Goal: Task Accomplishment & Management: Use online tool/utility

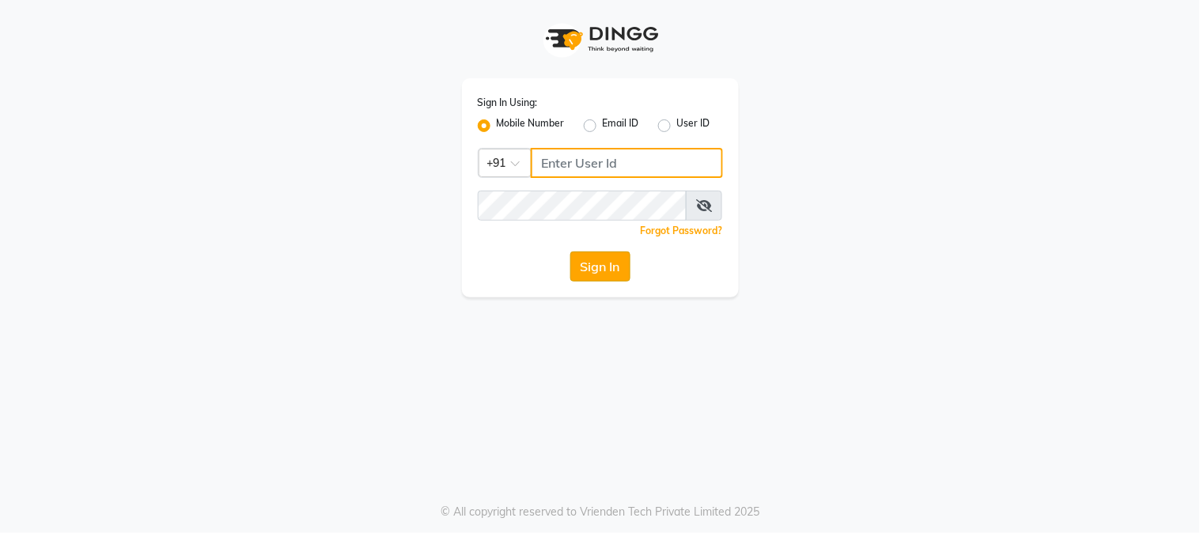
type input "9220814148"
click at [619, 271] on button "Sign In" at bounding box center [600, 267] width 60 height 30
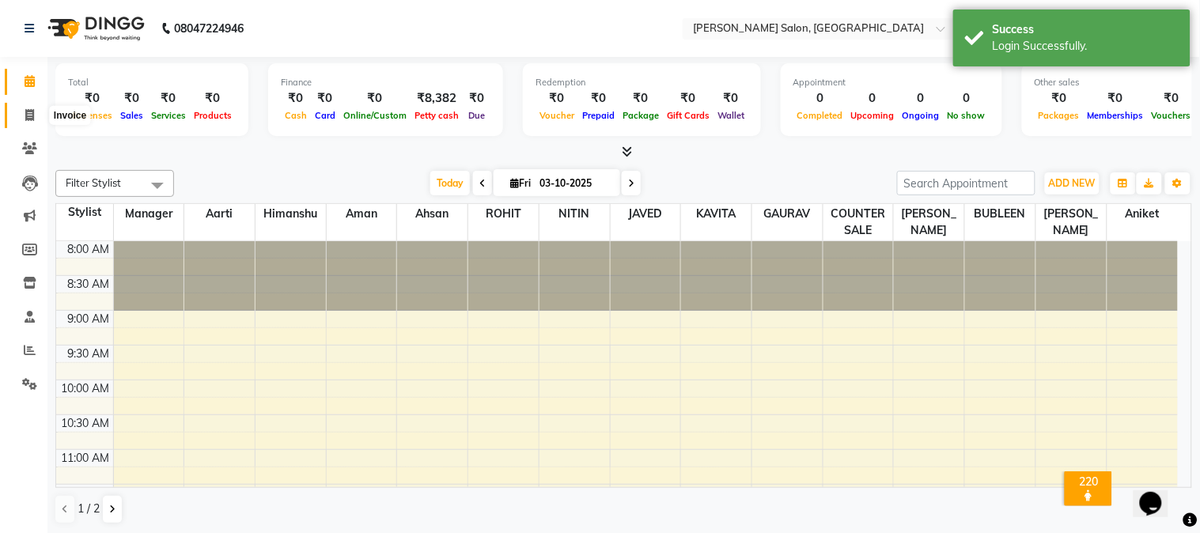
click at [26, 115] on icon at bounding box center [29, 115] width 9 height 12
select select "7672"
select select "service"
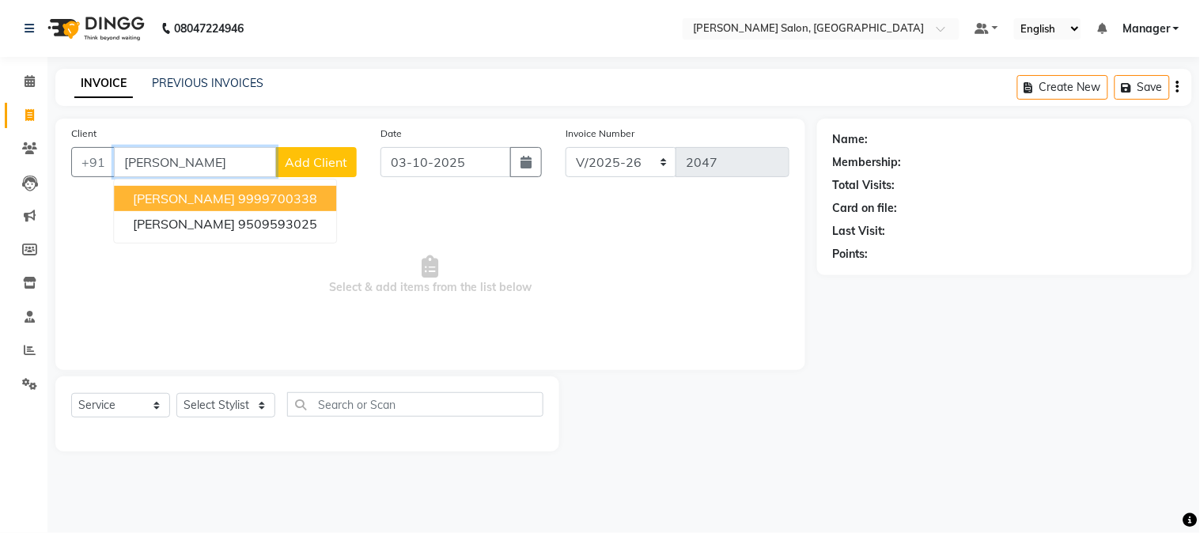
click at [281, 199] on ngb-highlight "9999700338" at bounding box center [277, 199] width 79 height 16
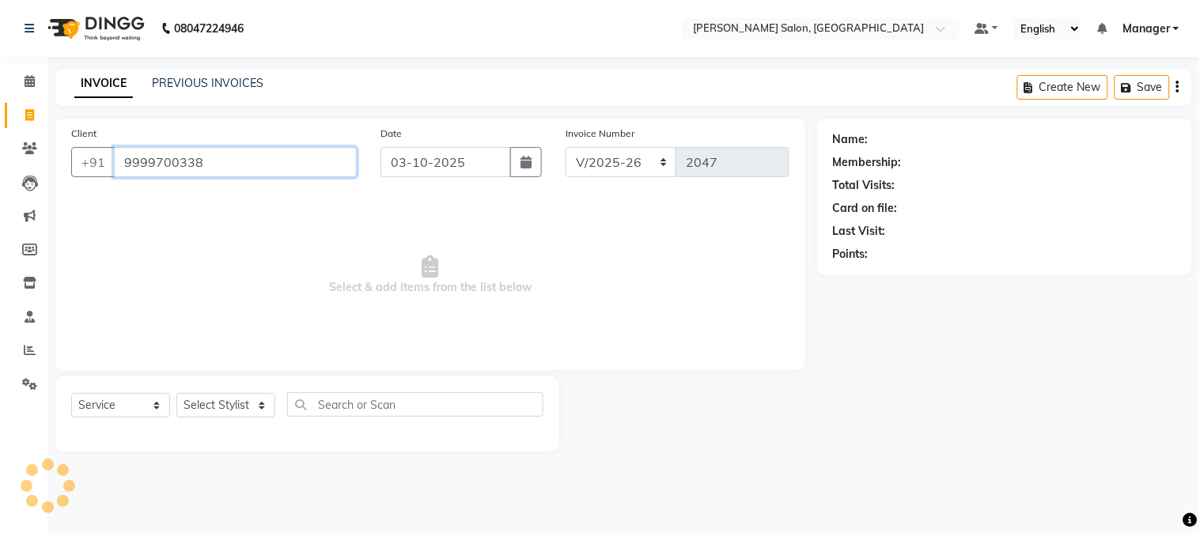
type input "9999700338"
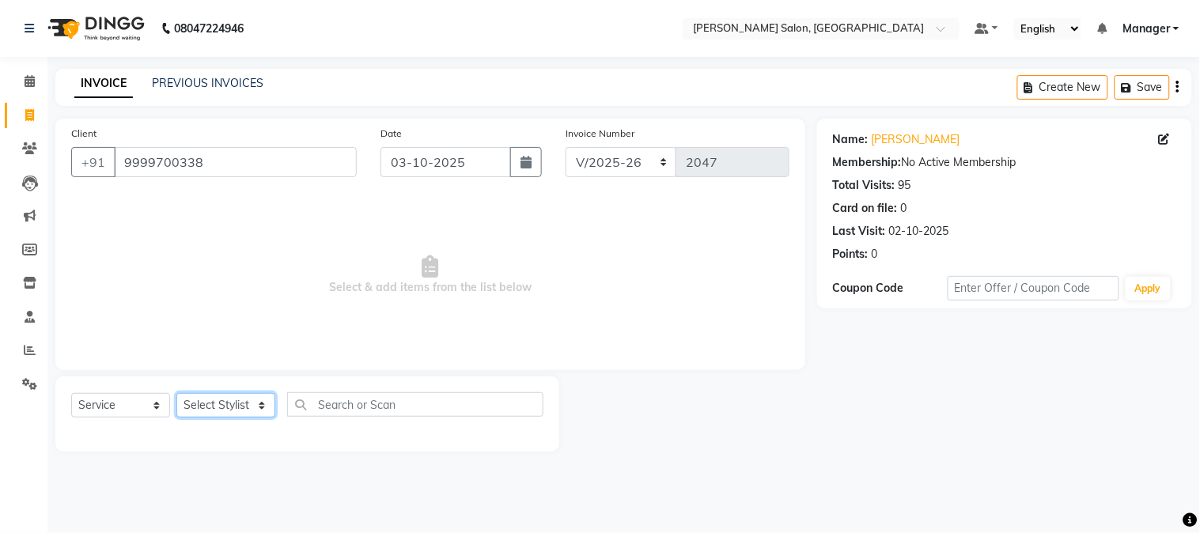
click at [221, 407] on select "Select Stylist [PERSON_NAME] [PERSON_NAME] BUBLEEN COUNTER SALE [PERSON_NAME] K…" at bounding box center [225, 405] width 99 height 25
select select "90314"
click at [176, 394] on select "Select Stylist [PERSON_NAME] [PERSON_NAME] BUBLEEN COUNTER SALE [PERSON_NAME] K…" at bounding box center [225, 405] width 99 height 25
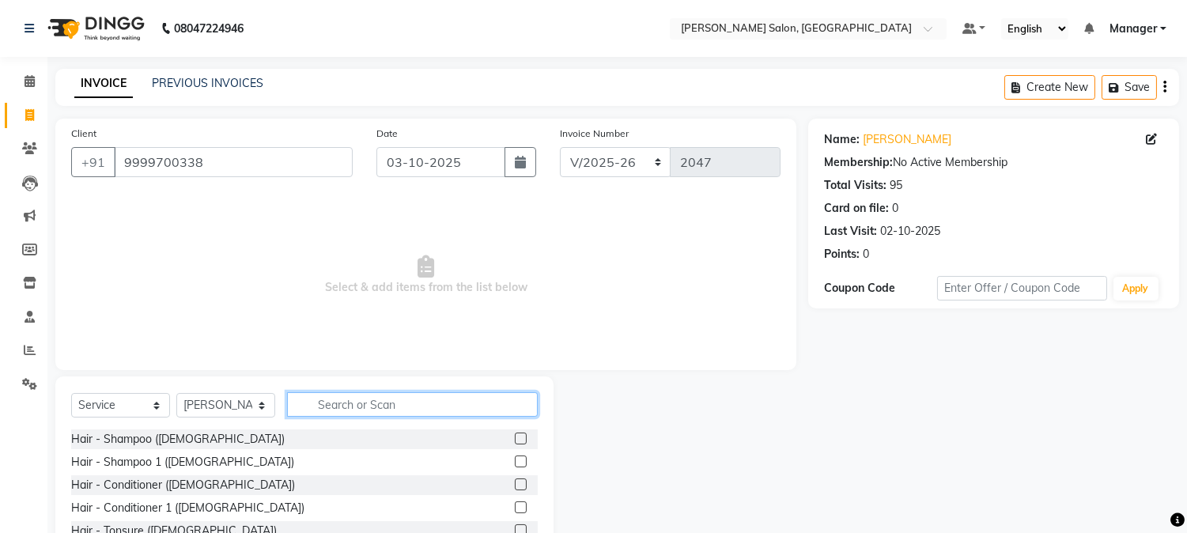
click at [381, 411] on input "text" at bounding box center [412, 404] width 251 height 25
type input "hair cut"
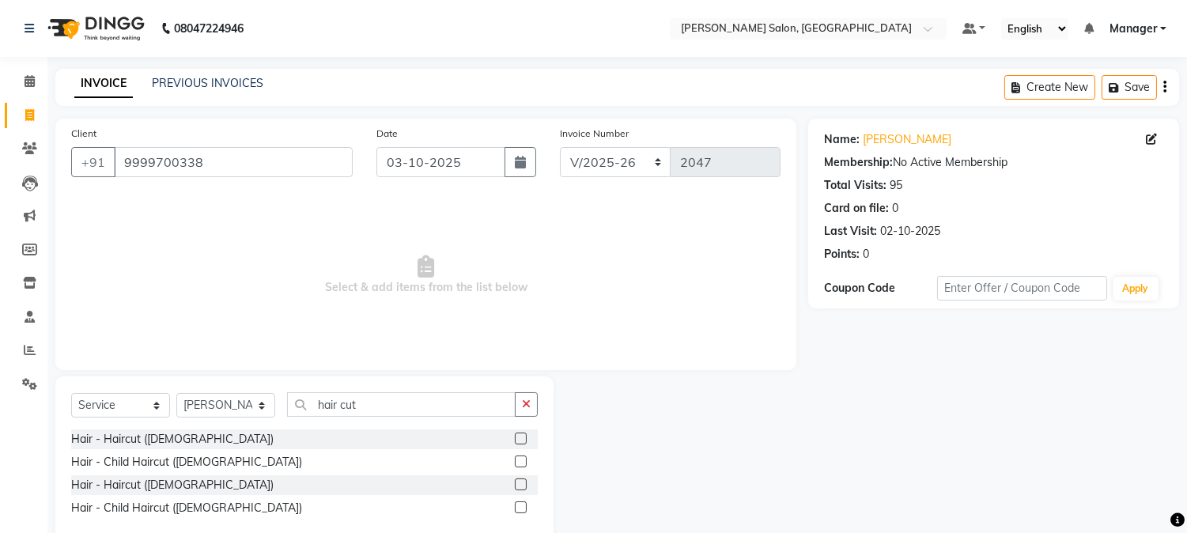
click at [523, 438] on label at bounding box center [521, 439] width 12 height 12
click at [523, 438] on input "checkbox" at bounding box center [520, 439] width 10 height 10
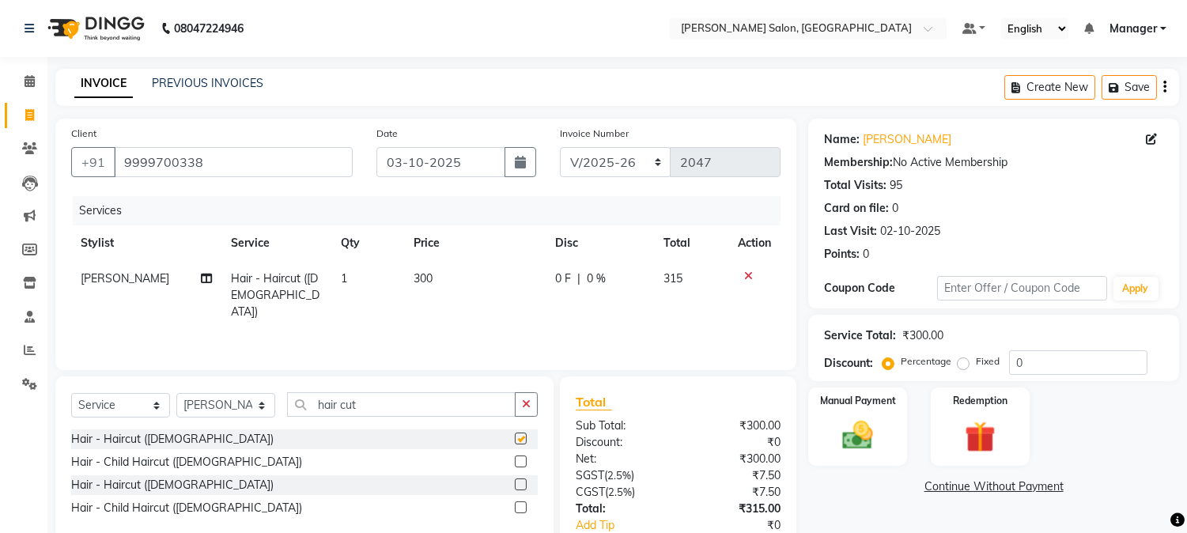
checkbox input "false"
click at [316, 412] on input "hair cut" at bounding box center [401, 404] width 229 height 25
type input "t"
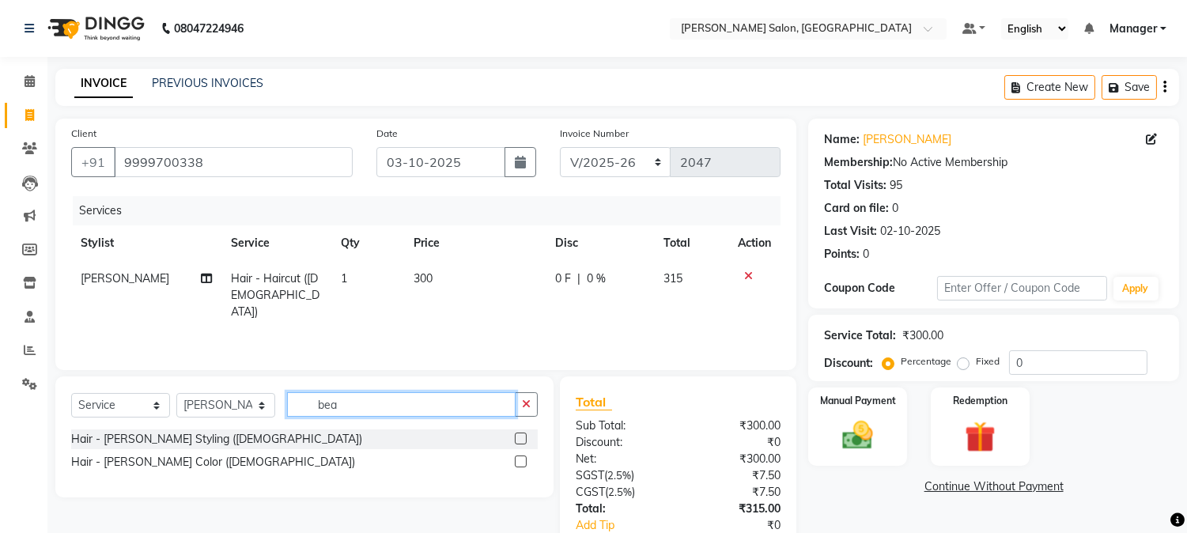
type input "bea"
click at [520, 437] on label at bounding box center [521, 439] width 12 height 12
click at [520, 437] on input "checkbox" at bounding box center [520, 439] width 10 height 10
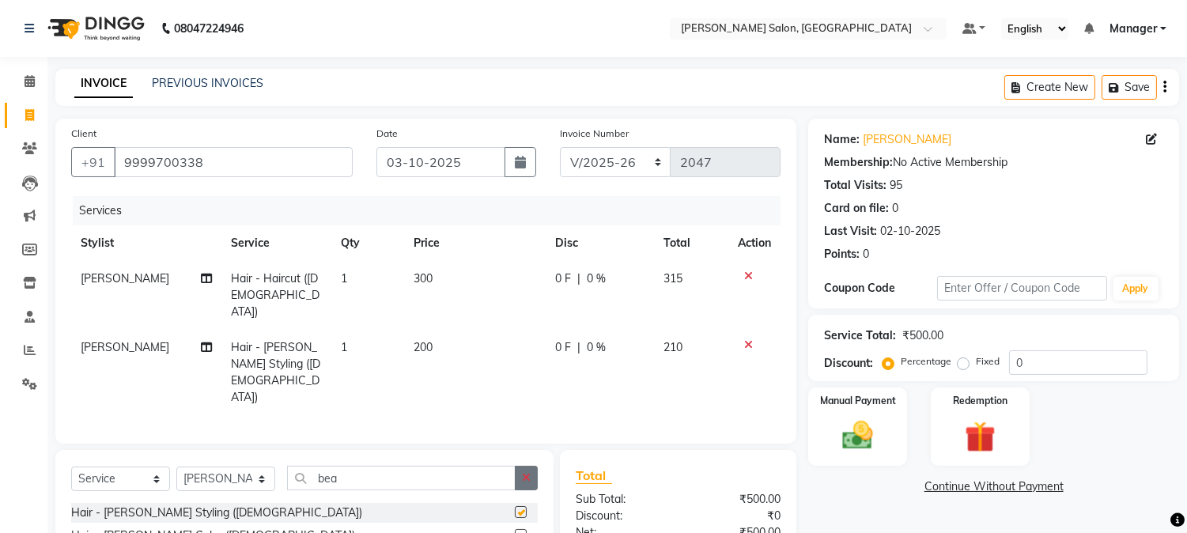
checkbox input "false"
click at [269, 467] on select "Select Stylist [PERSON_NAME] [PERSON_NAME] BUBLEEN COUNTER SALE [PERSON_NAME] K…" at bounding box center [225, 479] width 99 height 25
select select "68885"
click at [176, 467] on select "Select Stylist [PERSON_NAME] [PERSON_NAME] BUBLEEN COUNTER SALE [PERSON_NAME] K…" at bounding box center [225, 479] width 99 height 25
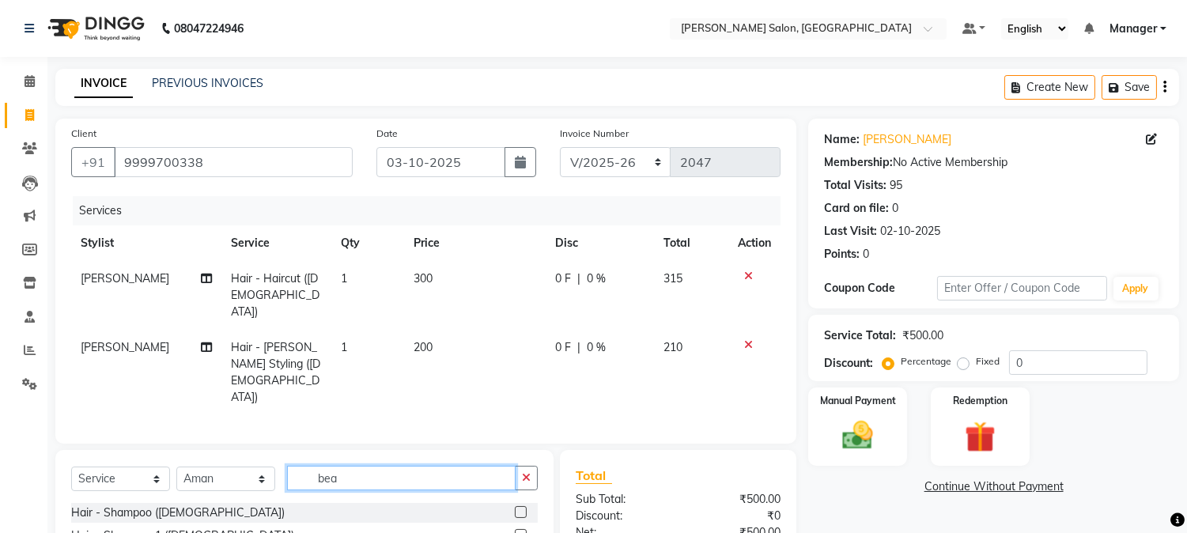
click at [318, 466] on input "bea" at bounding box center [401, 478] width 229 height 25
type input "a"
type input "hair sp"
click at [515, 506] on label at bounding box center [521, 512] width 12 height 12
click at [515, 508] on input "checkbox" at bounding box center [520, 513] width 10 height 10
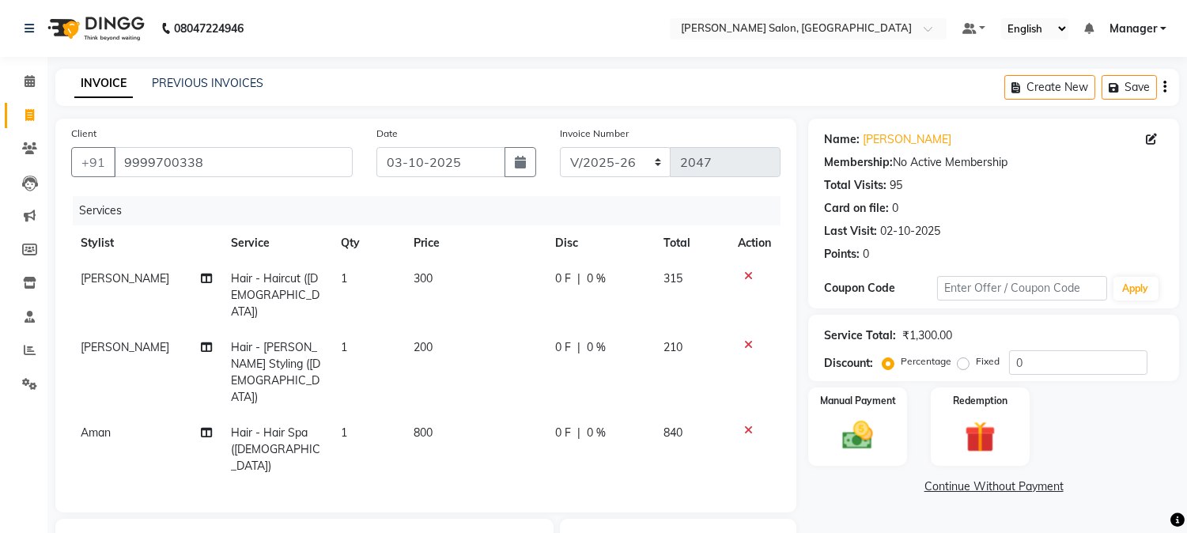
checkbox input "false"
click at [405, 415] on td "800" at bounding box center [475, 449] width 142 height 69
select select "68885"
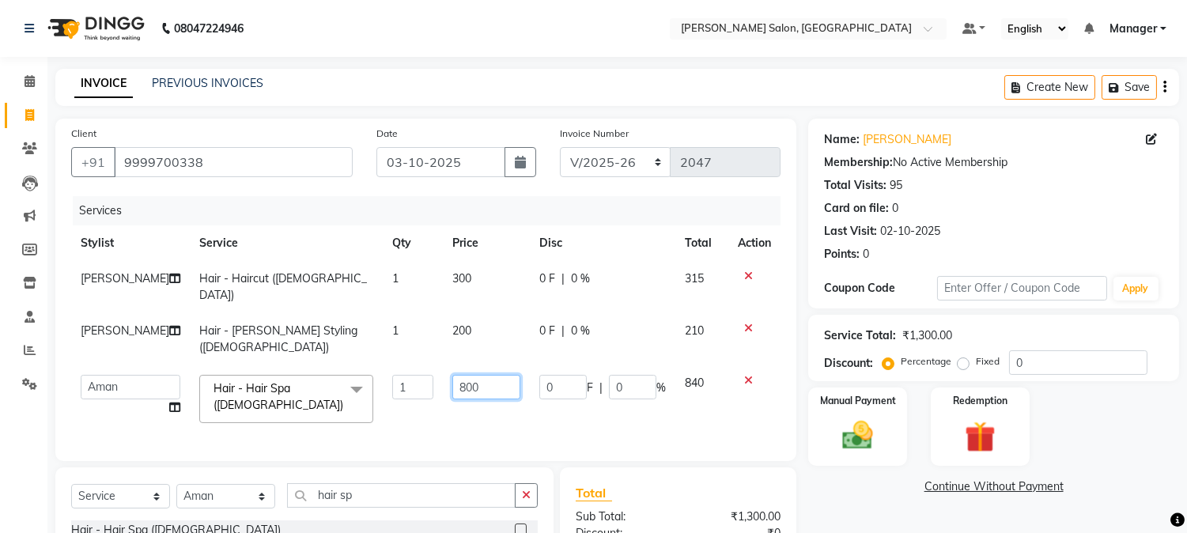
click at [452, 375] on input "800" at bounding box center [486, 387] width 68 height 25
type input "0"
type input "950"
click at [870, 441] on img at bounding box center [858, 436] width 52 height 37
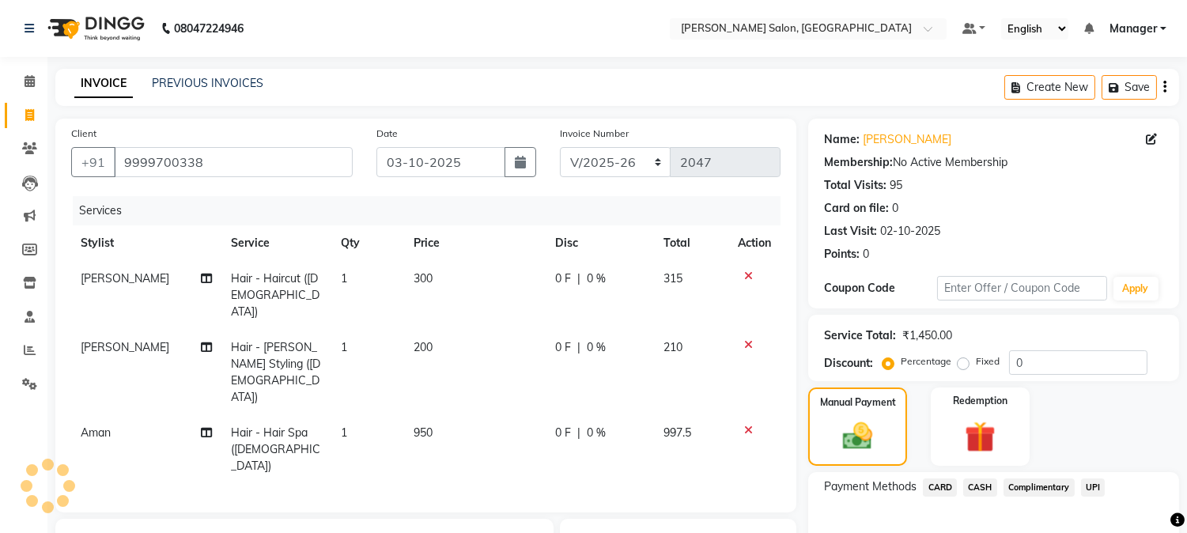
click at [396, 291] on td "1" at bounding box center [367, 295] width 73 height 69
select select "90314"
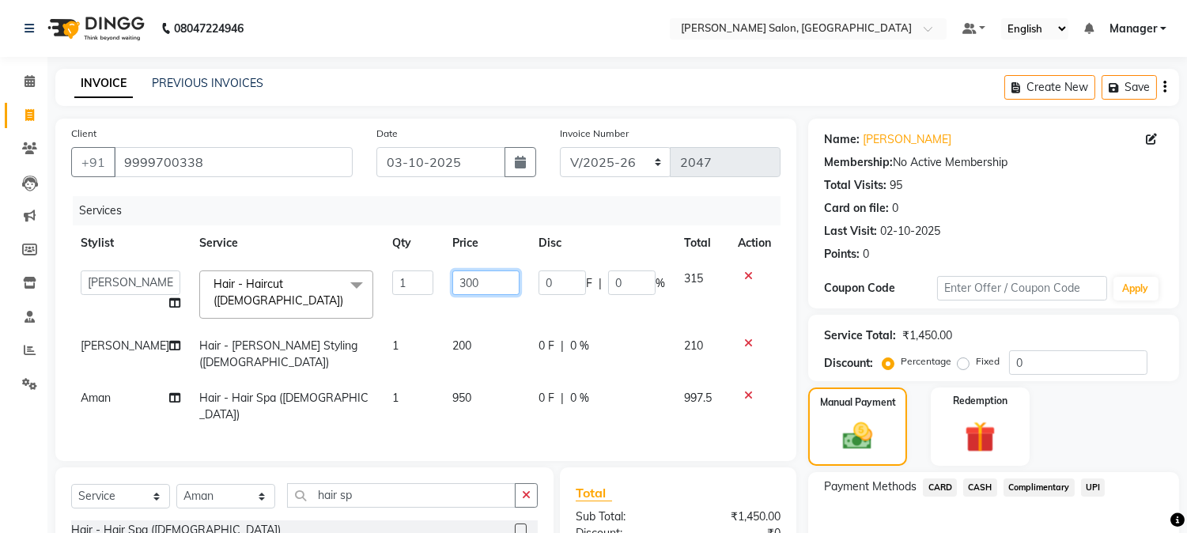
click at [443, 286] on td "300" at bounding box center [486, 294] width 86 height 67
type input "0"
type input "275"
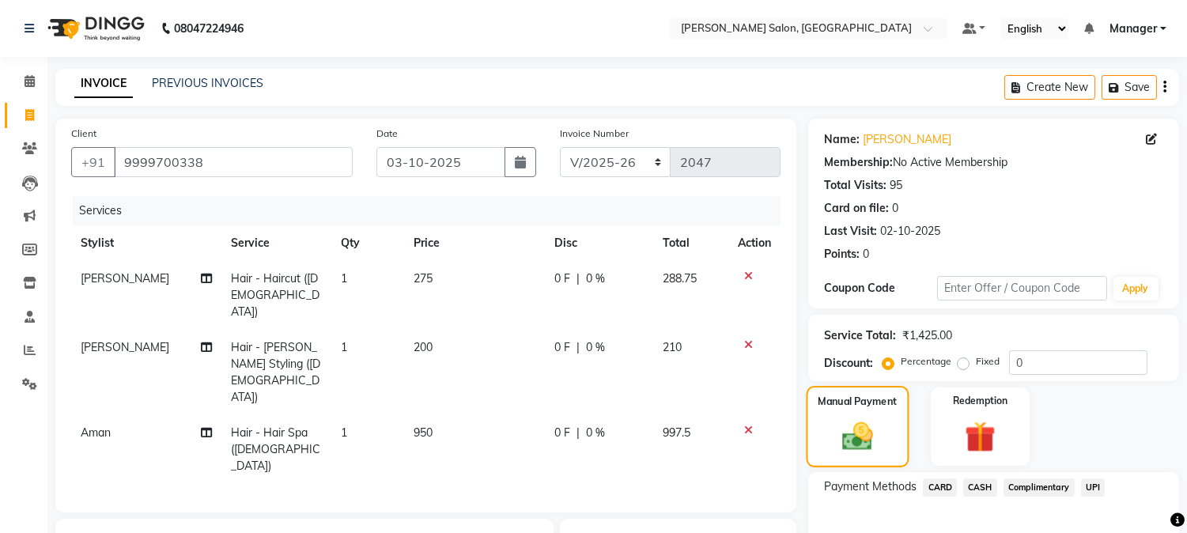
click at [836, 423] on img at bounding box center [858, 437] width 50 height 36
drag, startPoint x: 1199, startPoint y: 430, endPoint x: 854, endPoint y: 415, distance: 345.2
click at [853, 416] on div "Manual Payment" at bounding box center [858, 426] width 103 height 81
drag, startPoint x: 1199, startPoint y: 409, endPoint x: 880, endPoint y: 445, distance: 321.5
click at [880, 445] on img at bounding box center [858, 437] width 50 height 36
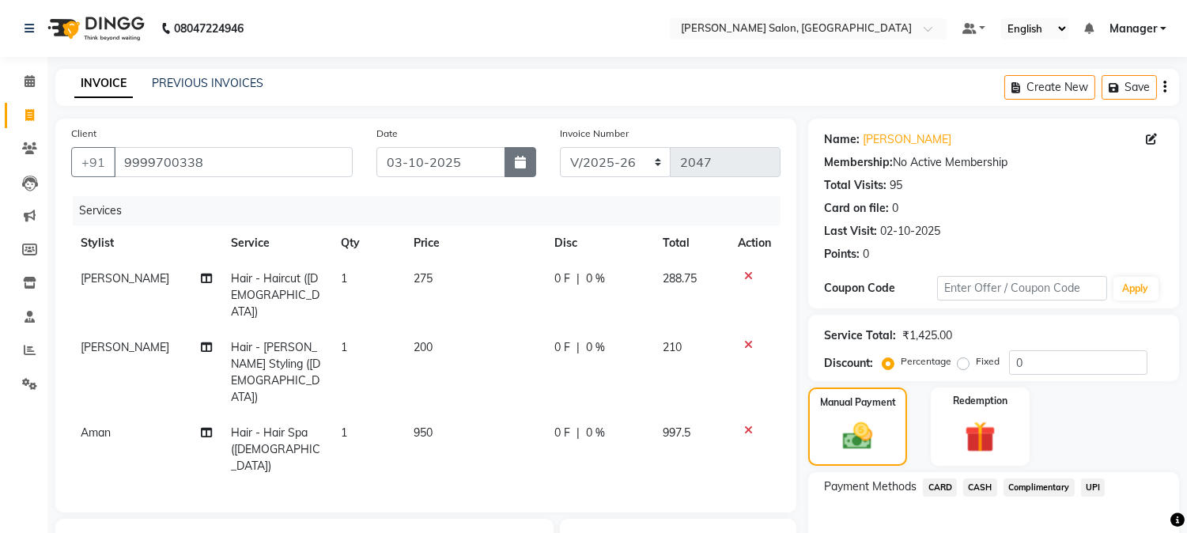
click at [520, 176] on button "button" at bounding box center [521, 162] width 32 height 30
select select "10"
select select "2025"
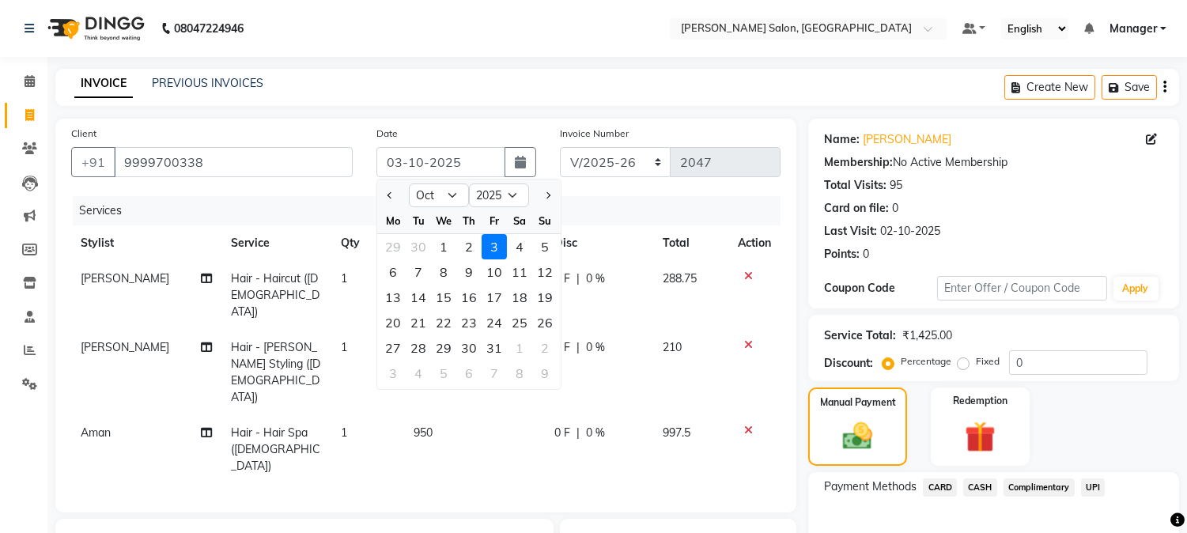
click at [469, 249] on div "2" at bounding box center [468, 246] width 25 height 25
type input "02-10-2025"
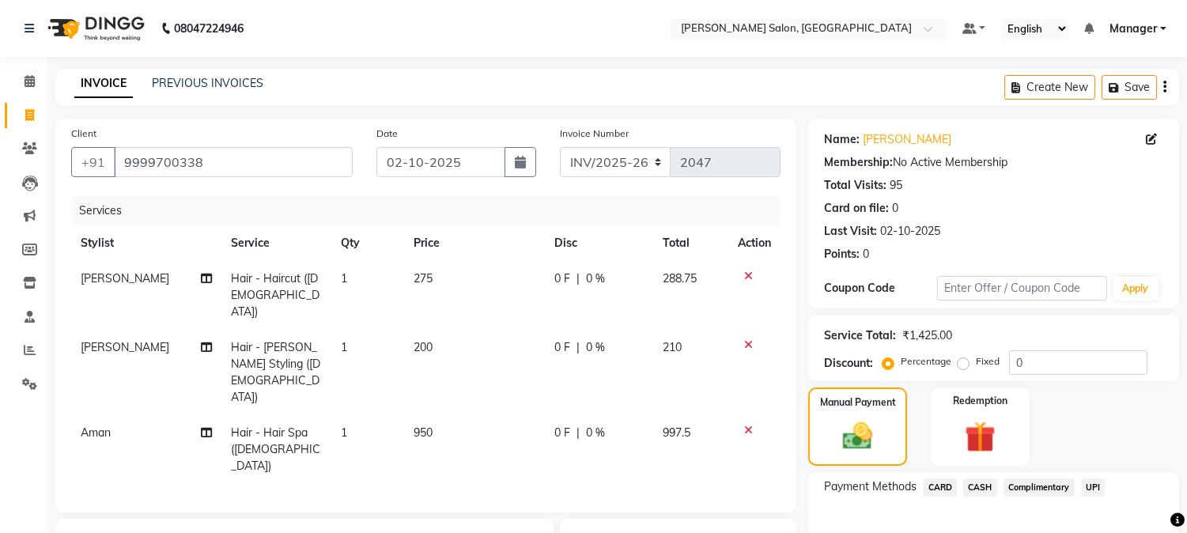
drag, startPoint x: 1199, startPoint y: 456, endPoint x: 771, endPoint y: 398, distance: 431.8
click at [771, 415] on td at bounding box center [754, 449] width 52 height 69
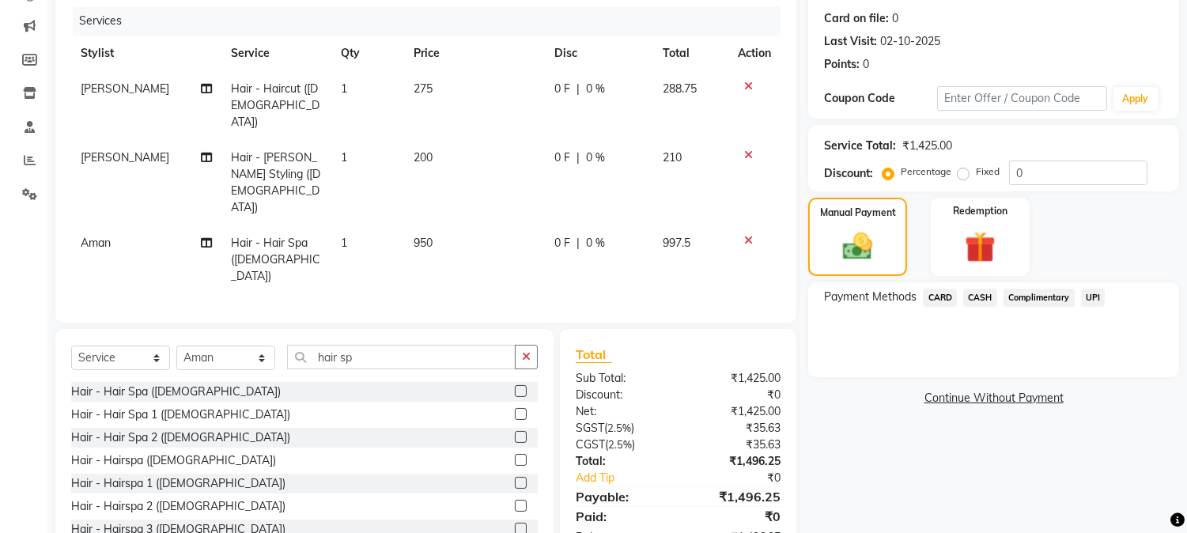
drag, startPoint x: 1096, startPoint y: 297, endPoint x: 1165, endPoint y: 360, distance: 93.5
drag, startPoint x: 1165, startPoint y: 360, endPoint x: 829, endPoint y: 350, distance: 336.3
click at [829, 350] on div "Payment Methods CARD CASH Complimentary UPI" at bounding box center [993, 329] width 371 height 95
click at [1092, 294] on span "UPI" at bounding box center [1093, 298] width 25 height 18
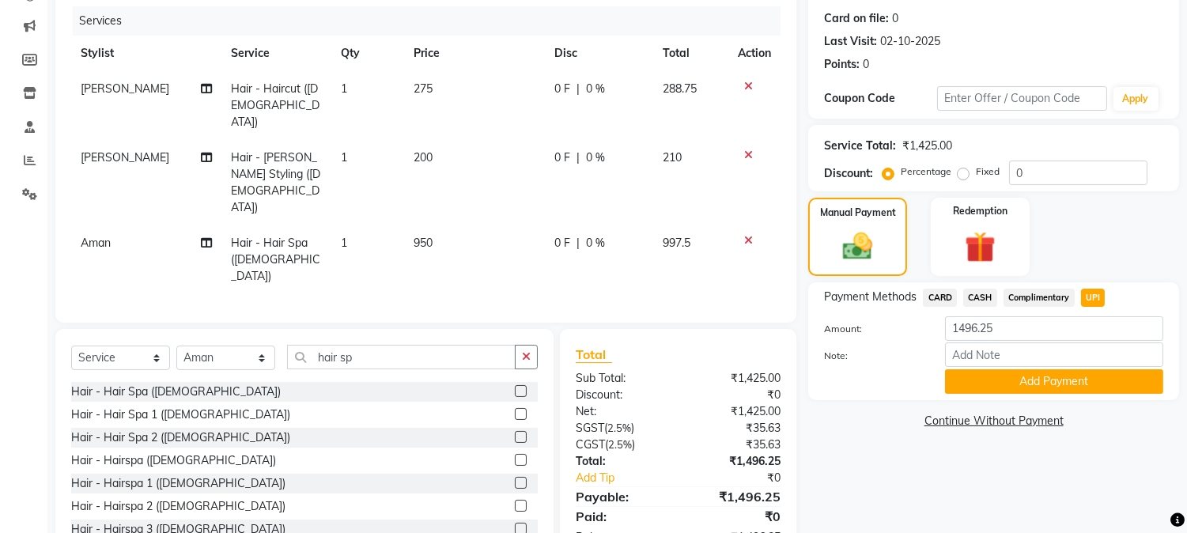
scroll to position [0, 0]
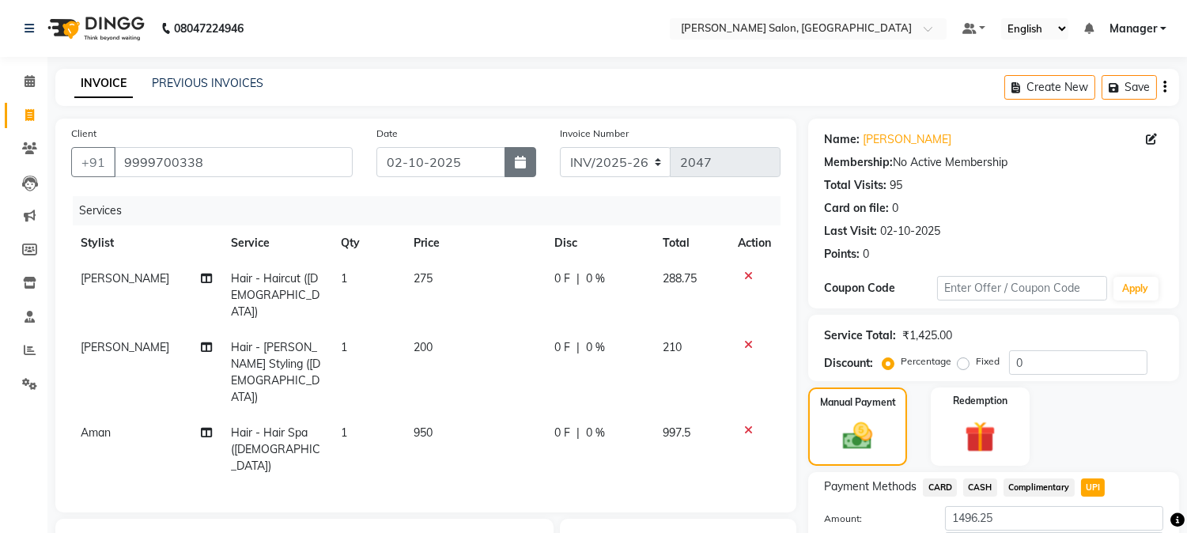
click at [513, 176] on button "button" at bounding box center [521, 162] width 32 height 30
select select "10"
select select "2025"
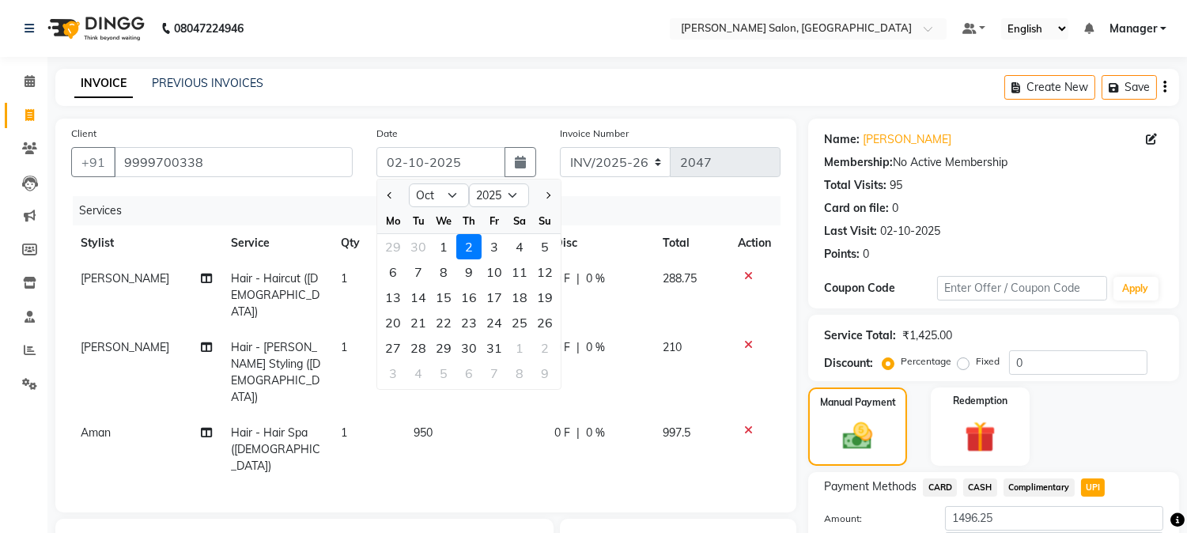
drag, startPoint x: 1199, startPoint y: 422, endPoint x: 1109, endPoint y: 452, distance: 94.8
drag, startPoint x: 1109, startPoint y: 452, endPoint x: 789, endPoint y: 464, distance: 319.8
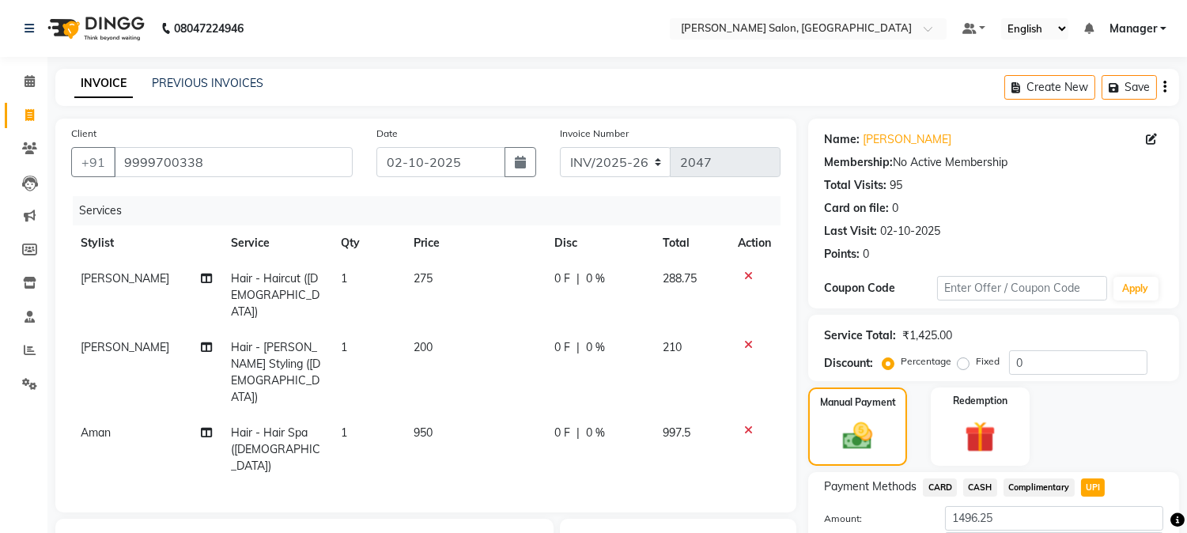
drag, startPoint x: 1199, startPoint y: 438, endPoint x: 787, endPoint y: 429, distance: 412.2
click at [787, 429] on div "Client [PHONE_NUMBER] Date [DATE] Invoice Number INV/2025-26 V/2025 V/[PHONE_NU…" at bounding box center [425, 316] width 741 height 394
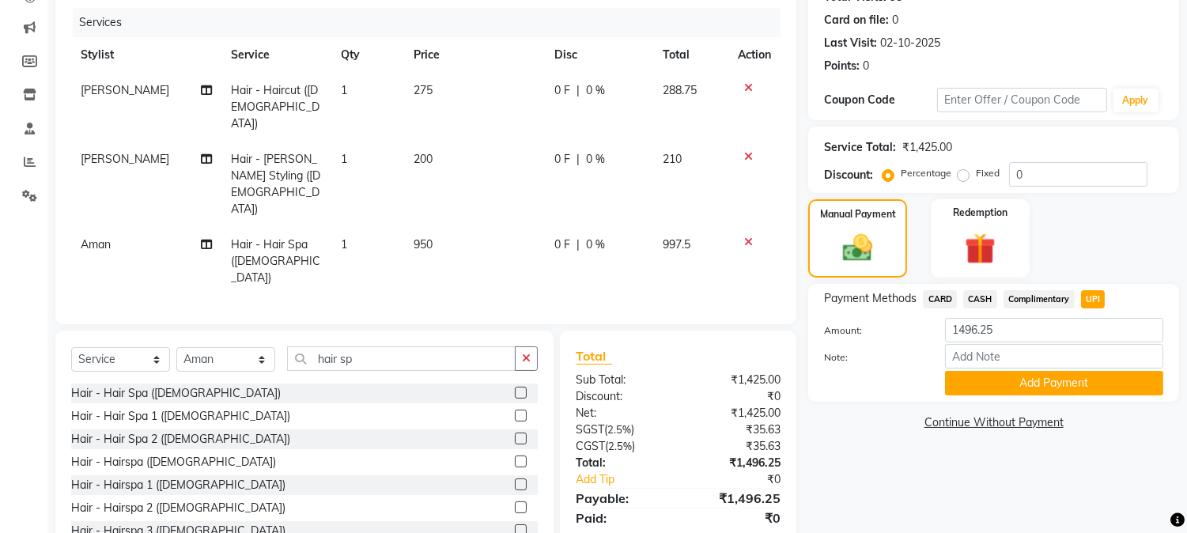
scroll to position [190, 0]
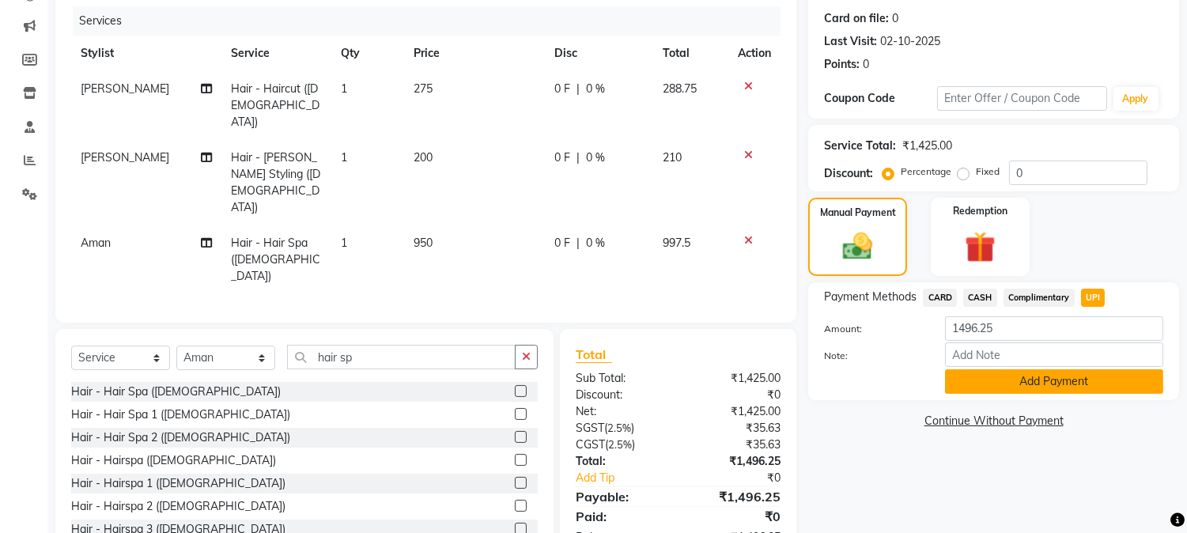
click at [1127, 383] on button "Add Payment" at bounding box center [1054, 381] width 218 height 25
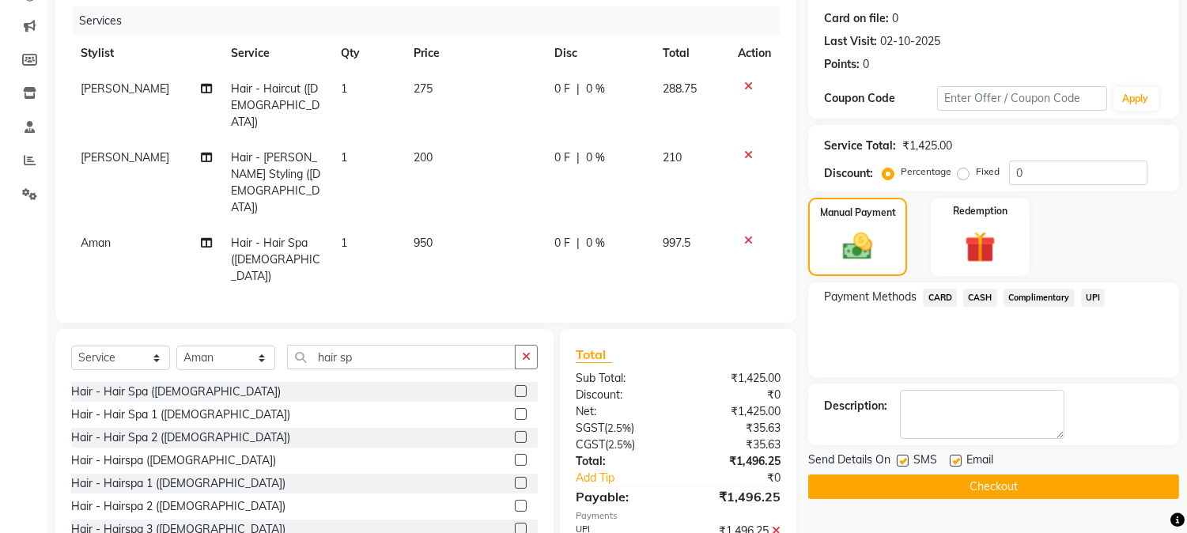
click at [1136, 481] on button "Checkout" at bounding box center [993, 487] width 371 height 25
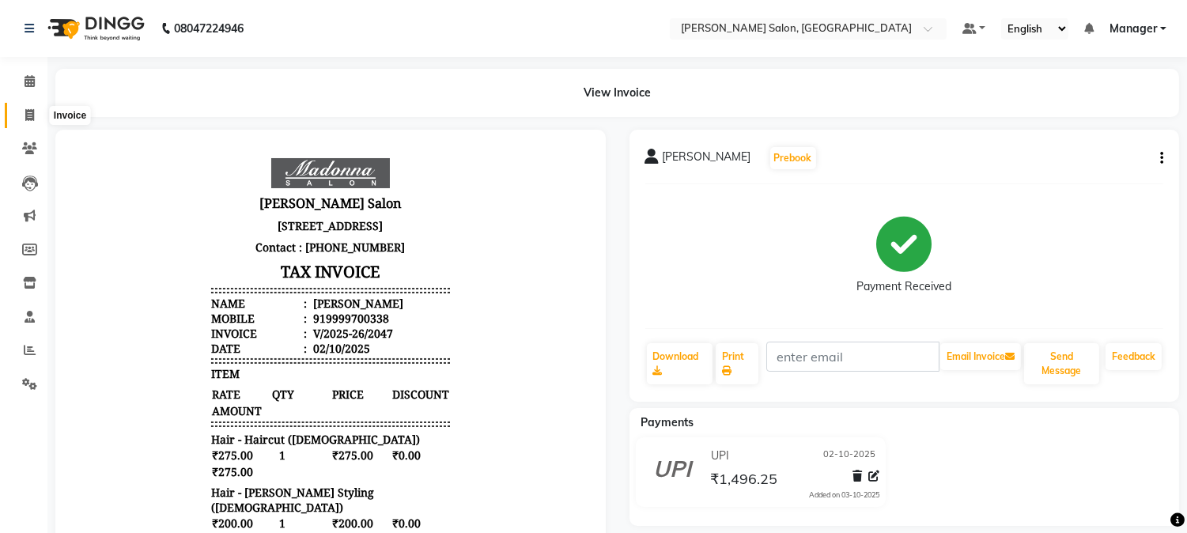
click at [28, 115] on icon at bounding box center [29, 115] width 9 height 12
select select "service"
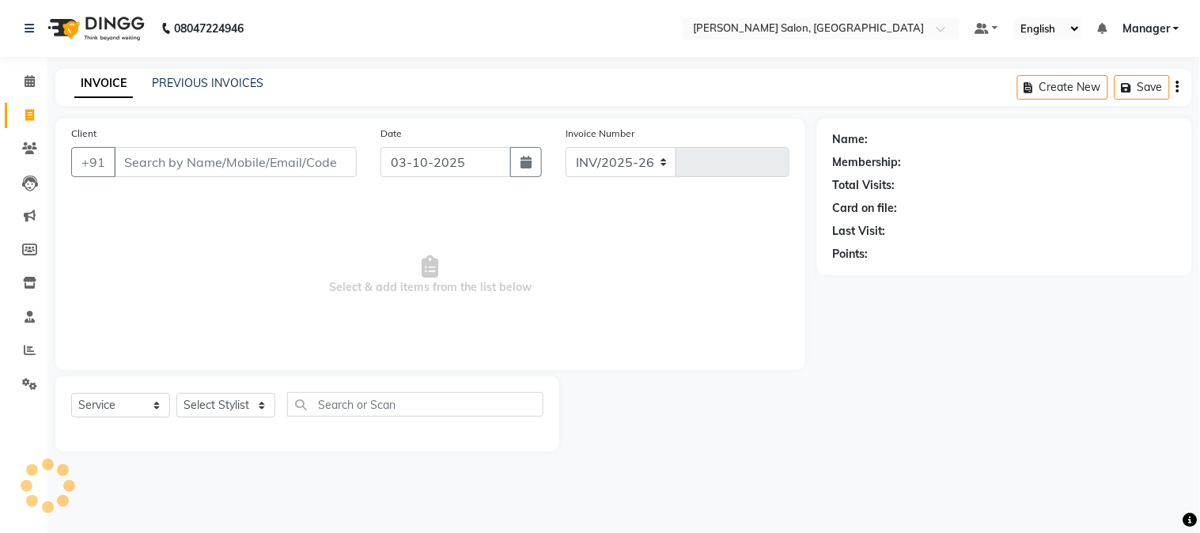
select select "7672"
type input "2048"
